Goal: Book appointment/travel/reservation

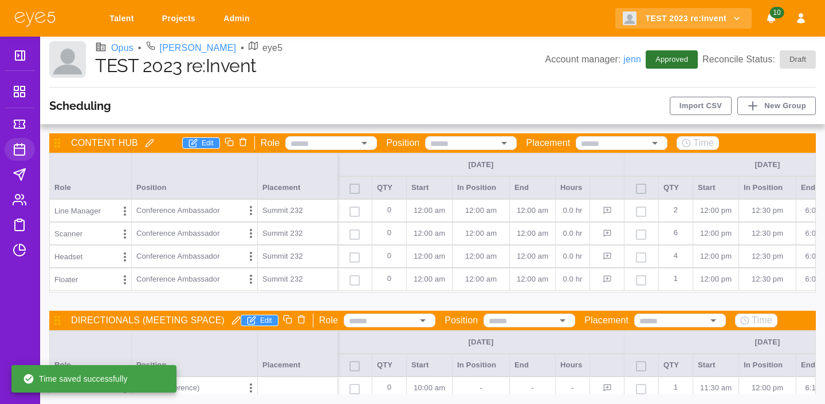
scroll to position [70, 0]
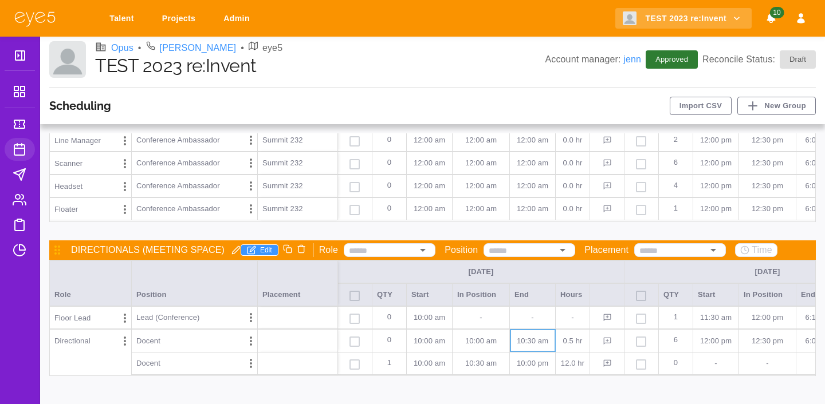
click at [547, 340] on p "10:30 AM" at bounding box center [532, 341] width 36 height 11
click at [425, 343] on p "10:00 AM" at bounding box center [429, 341] width 36 height 11
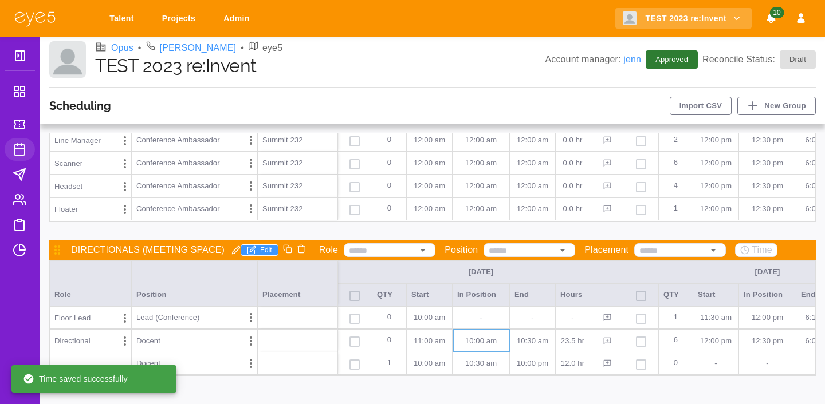
click at [529, 344] on p "10:30 AM" at bounding box center [532, 341] width 36 height 11
click at [484, 340] on p "10:00 AM" at bounding box center [481, 341] width 48 height 11
click at [539, 364] on p "10:00 PM" at bounding box center [532, 363] width 36 height 11
click at [539, 342] on p "11:30 AM" at bounding box center [532, 341] width 36 height 11
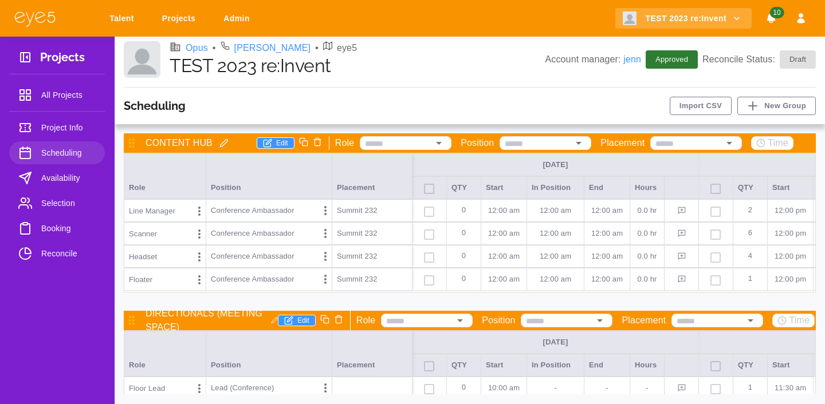
scroll to position [70, 0]
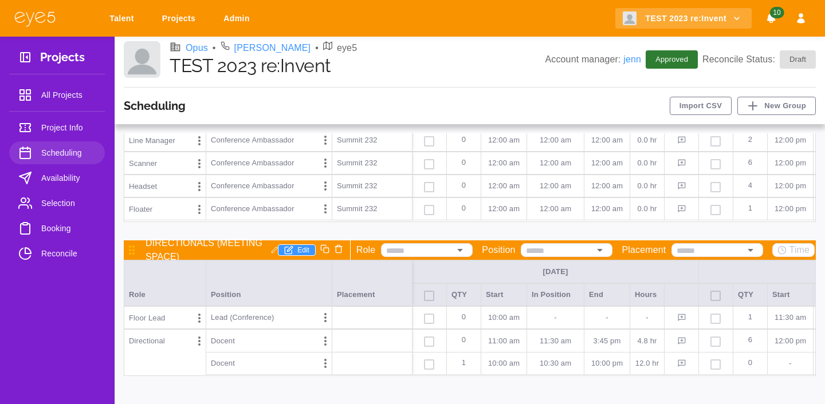
click at [554, 324] on div "-" at bounding box center [555, 317] width 57 height 23
click at [509, 325] on div "10:00 AM" at bounding box center [504, 317] width 46 height 23
type input "********"
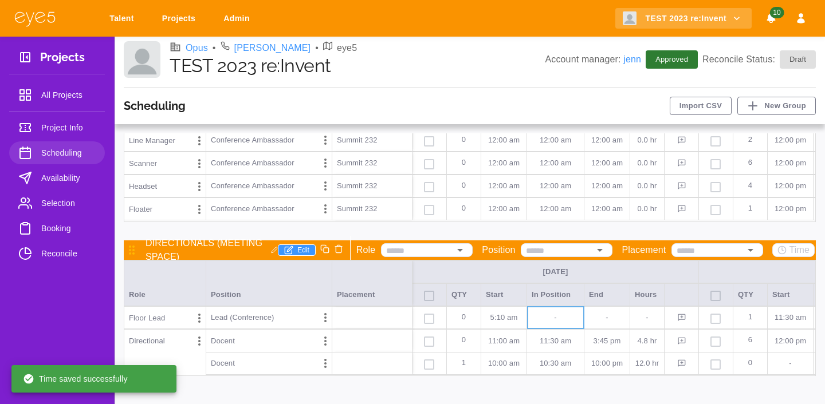
click at [502, 321] on p "5:10 AM" at bounding box center [504, 317] width 36 height 11
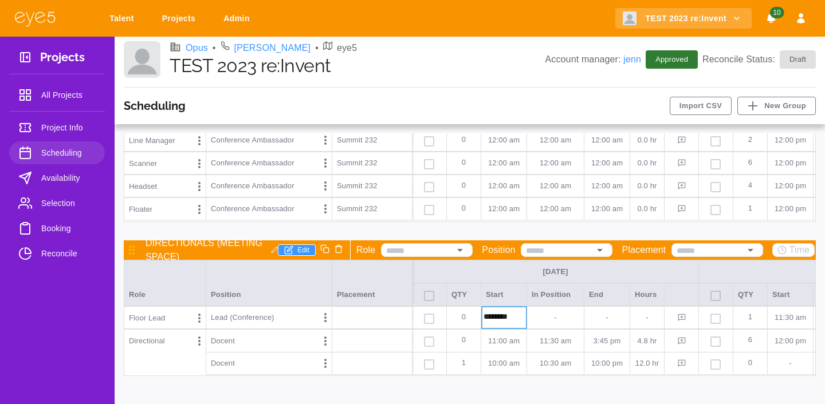
type input "********"
click at [622, 317] on p "-" at bounding box center [607, 317] width 36 height 11
click at [568, 325] on div "-" at bounding box center [555, 317] width 57 height 23
click at [567, 325] on div "-" at bounding box center [555, 317] width 57 height 23
click at [520, 322] on p "10:37 AM" at bounding box center [504, 317] width 36 height 11
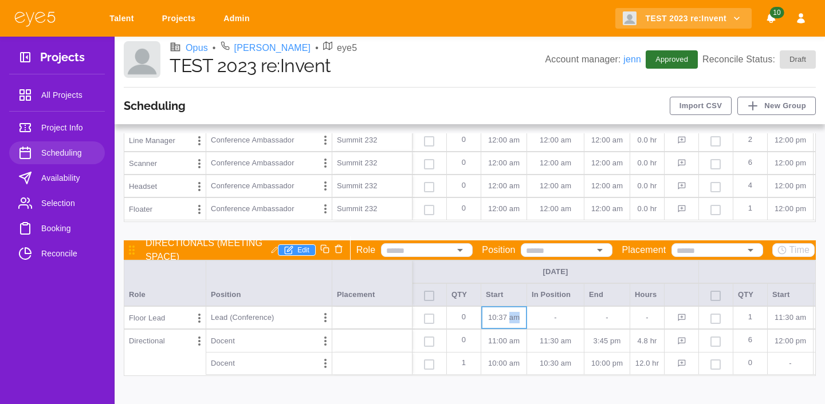
click at [519, 322] on p "10:37 AM" at bounding box center [504, 317] width 36 height 11
type input "********"
